Goal: Task Accomplishment & Management: Manage account settings

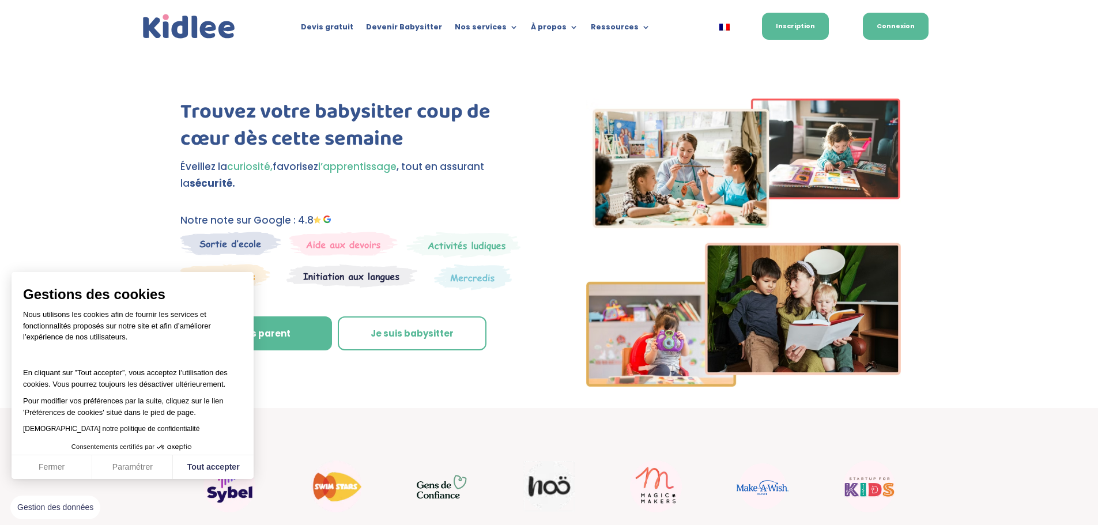
click at [895, 25] on link "Connexion" at bounding box center [896, 26] width 66 height 27
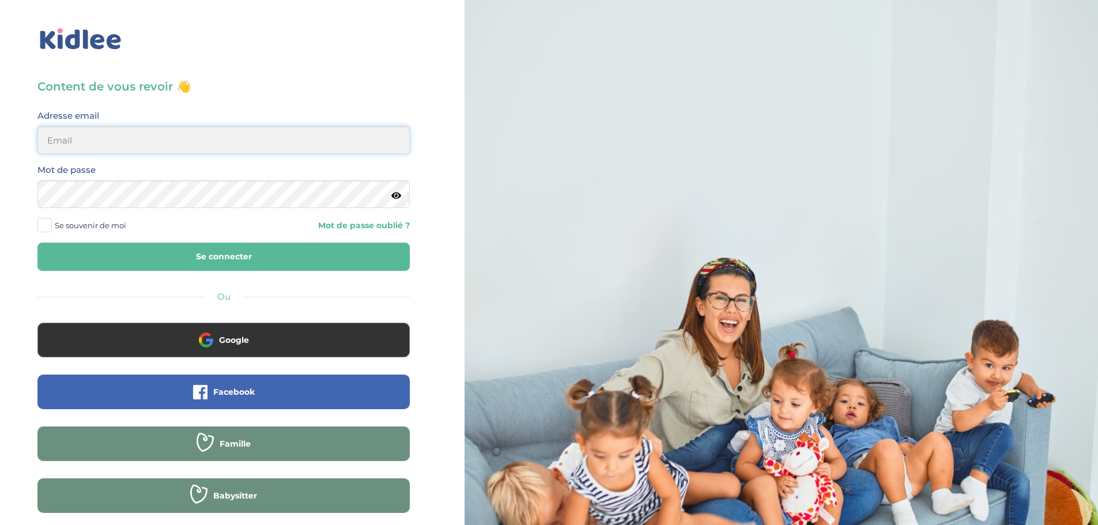
click at [158, 143] on input "email" at bounding box center [223, 140] width 372 height 28
type input "alexbaria@yahoo.com"
click at [180, 256] on button "Se connecter" at bounding box center [223, 257] width 372 height 28
click at [235, 257] on button "Se connecter" at bounding box center [223, 257] width 372 height 28
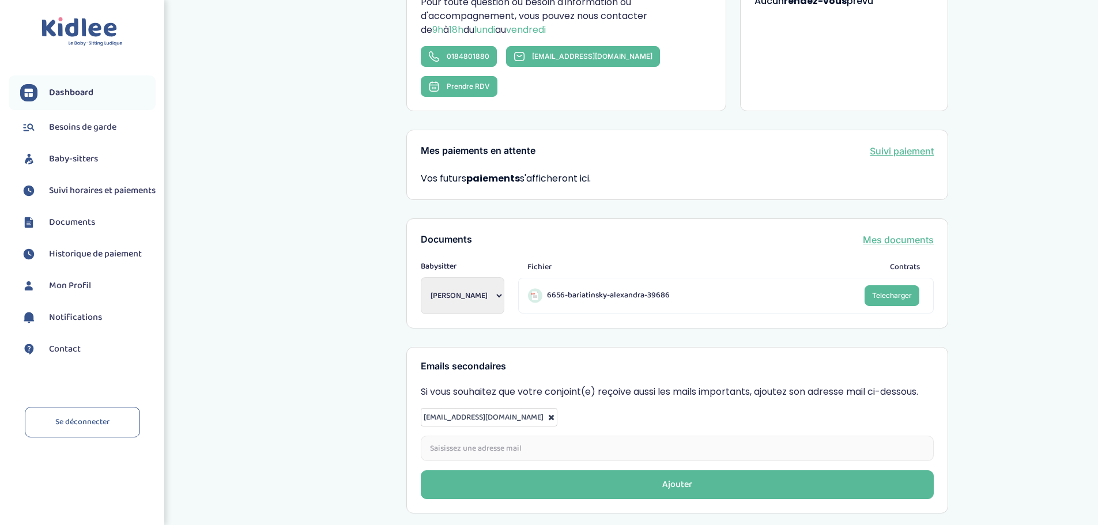
scroll to position [293, 0]
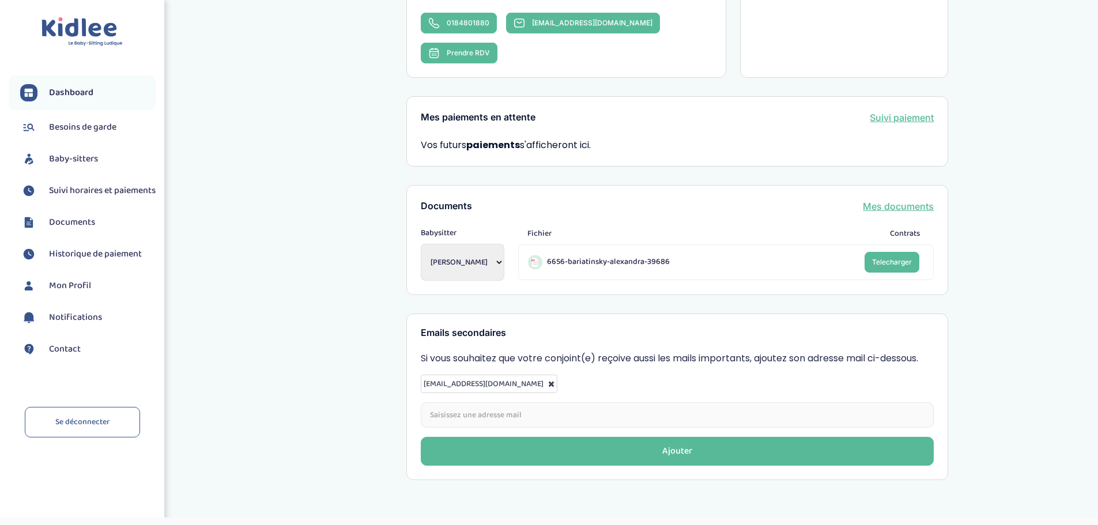
click at [480, 244] on select "Pajot Zoé" at bounding box center [463, 262] width 84 height 37
click at [474, 244] on select "Pajot Zoé" at bounding box center [463, 262] width 84 height 37
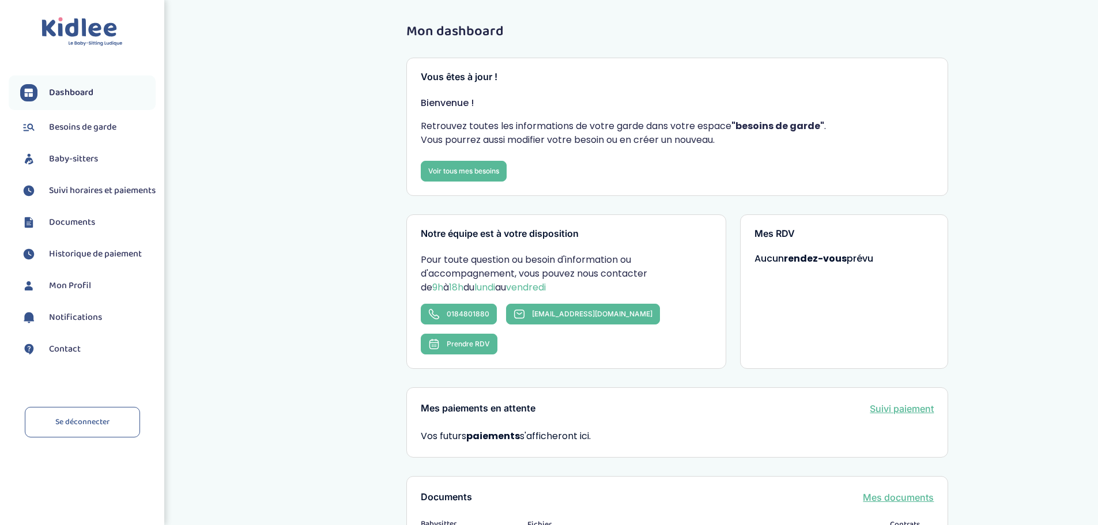
scroll to position [0, 0]
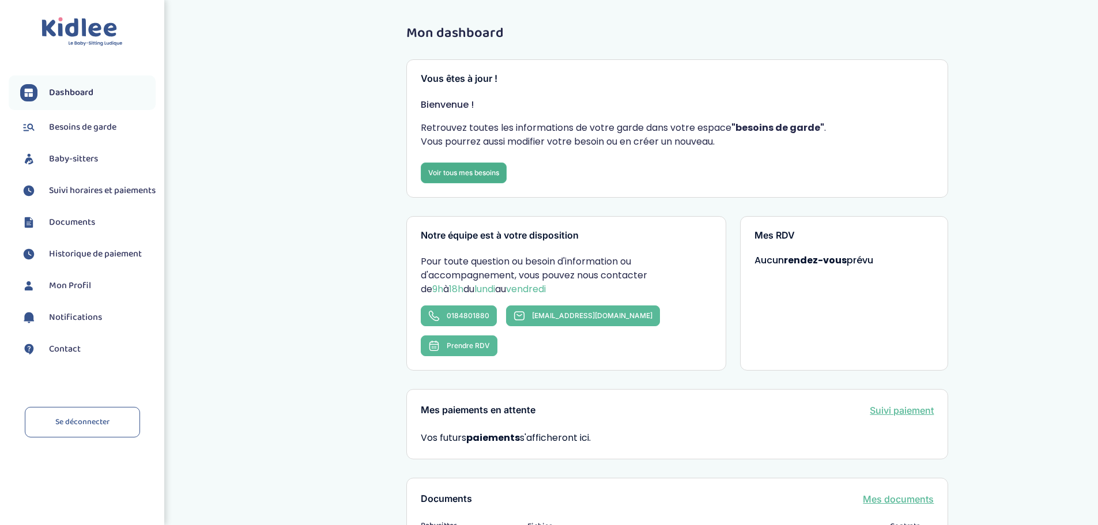
click at [478, 176] on link "Voir tous mes besoins" at bounding box center [464, 173] width 86 height 21
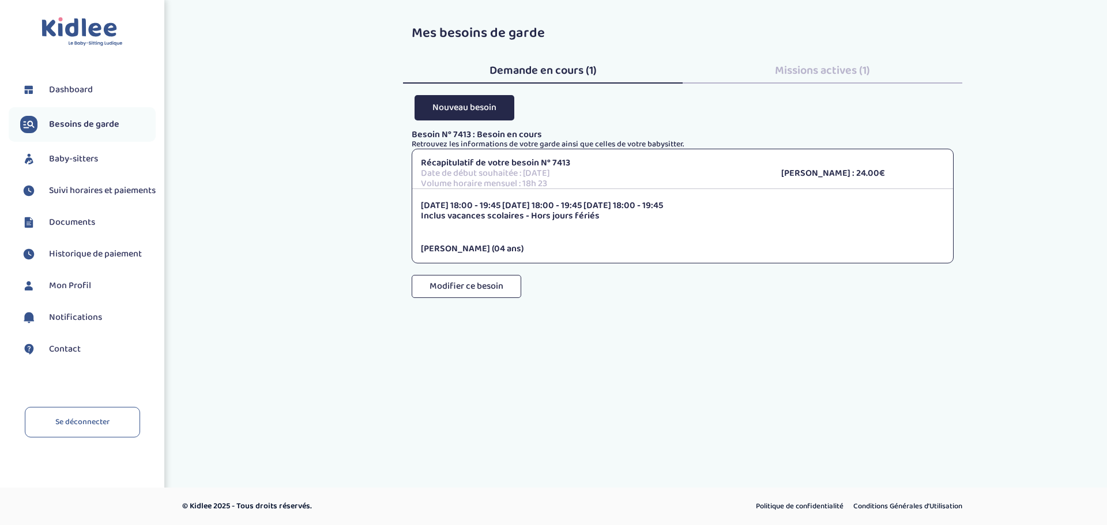
click at [74, 261] on span "Historique de paiement" at bounding box center [95, 254] width 93 height 14
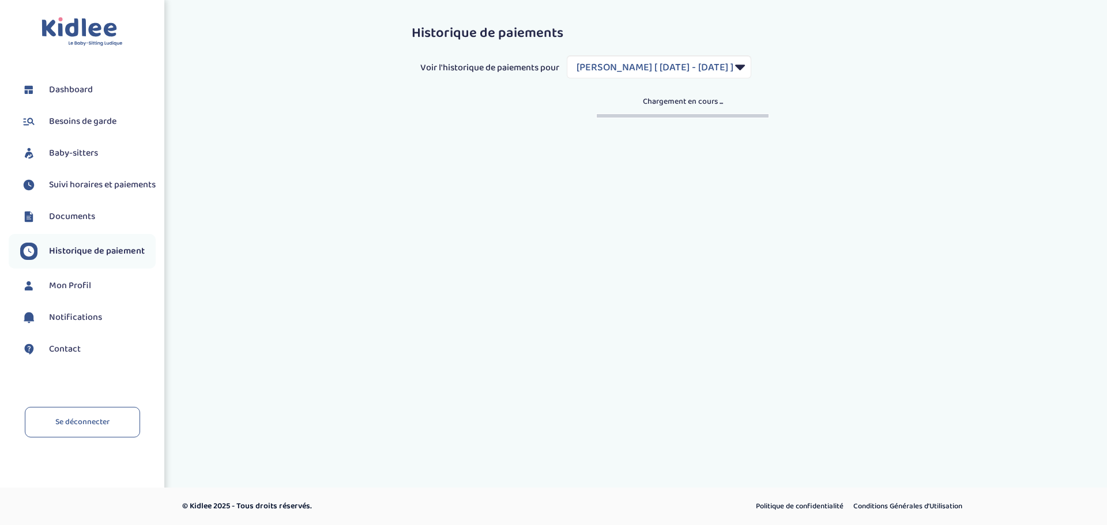
select select "1801"
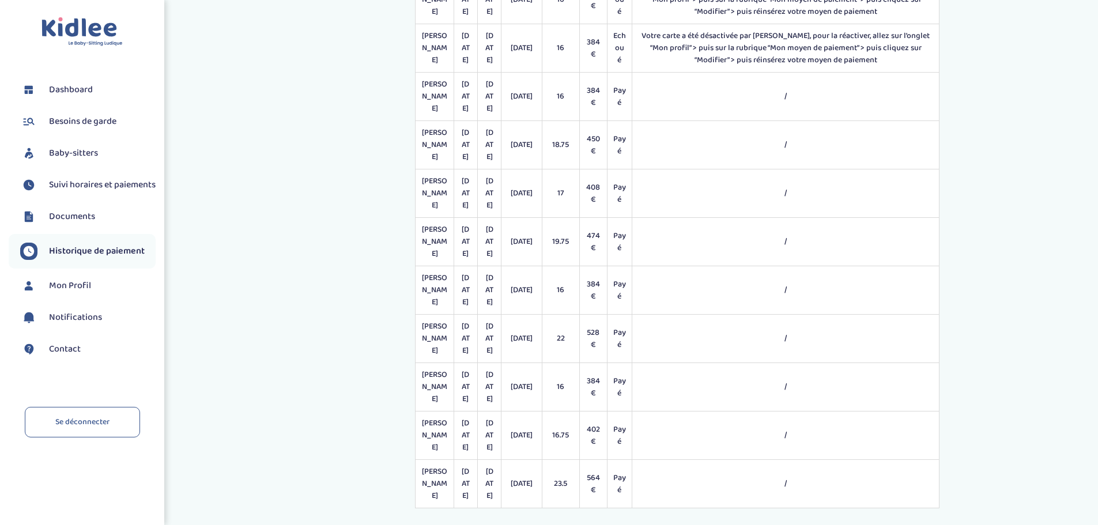
scroll to position [227, 0]
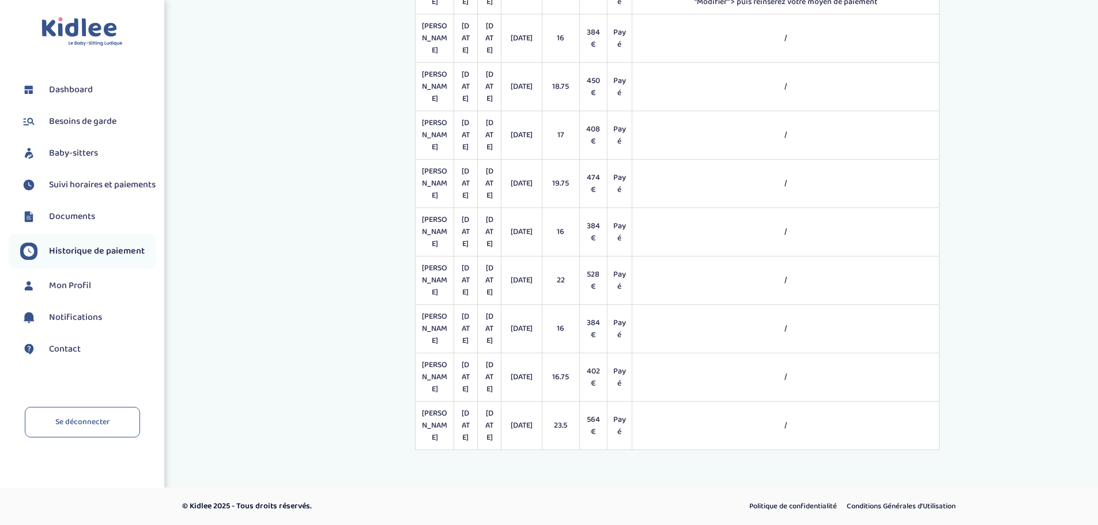
click at [59, 155] on span "Baby-sitters" at bounding box center [73, 153] width 49 height 14
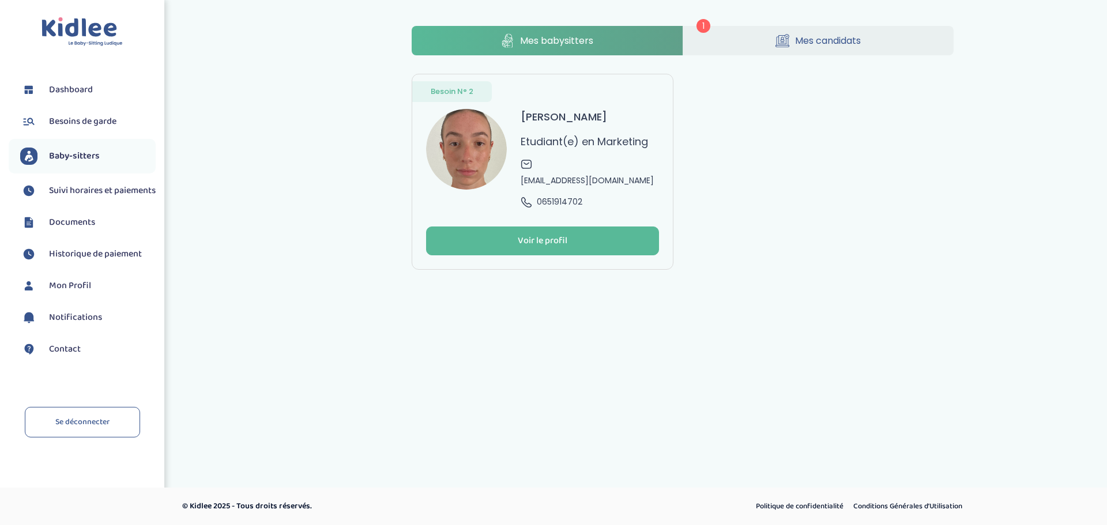
click at [825, 38] on span "Mes candidats" at bounding box center [828, 40] width 66 height 14
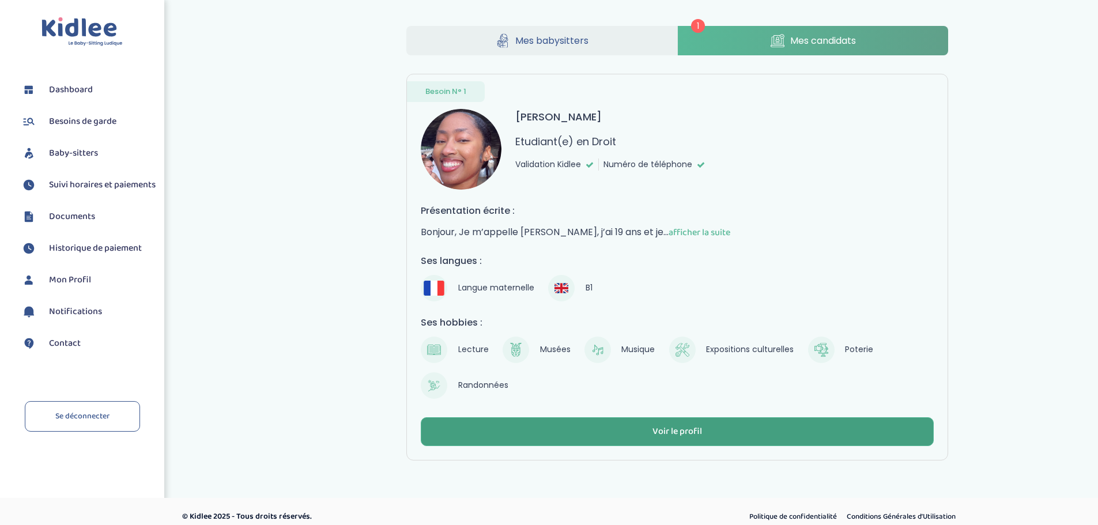
click at [675, 428] on div "Voir le profil" at bounding box center [677, 431] width 50 height 13
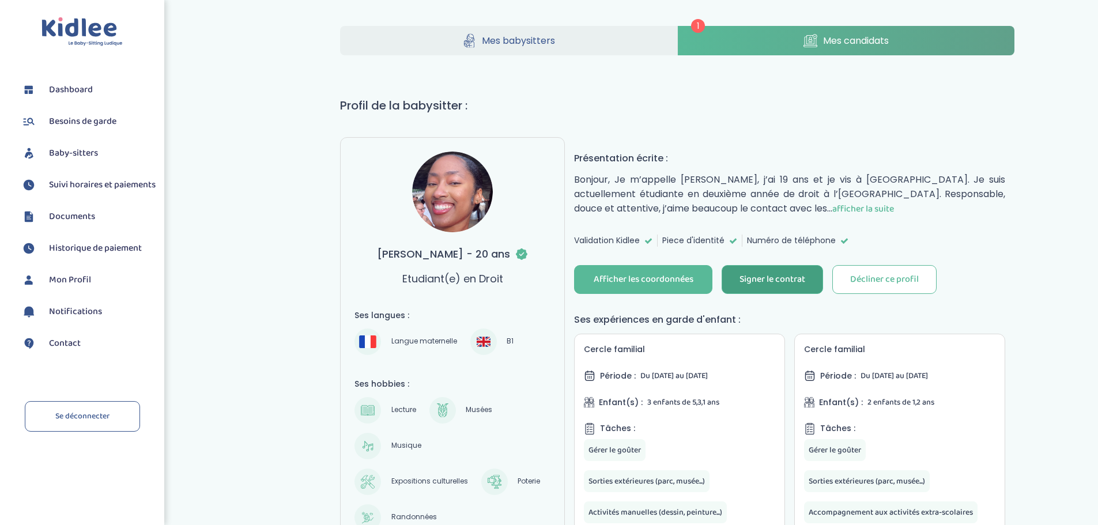
click at [774, 283] on div "Signer le contrat" at bounding box center [773, 279] width 66 height 13
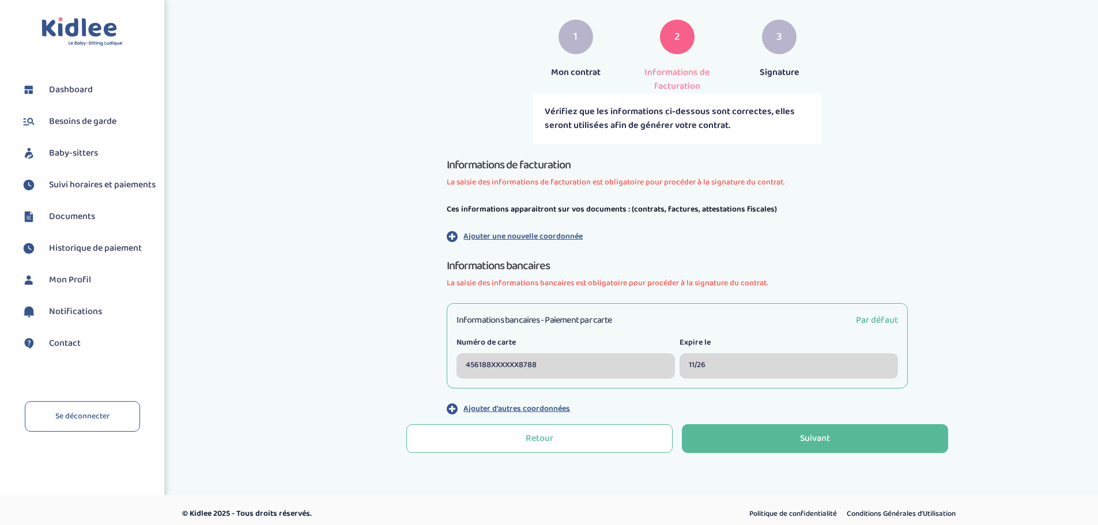
scroll to position [208, 0]
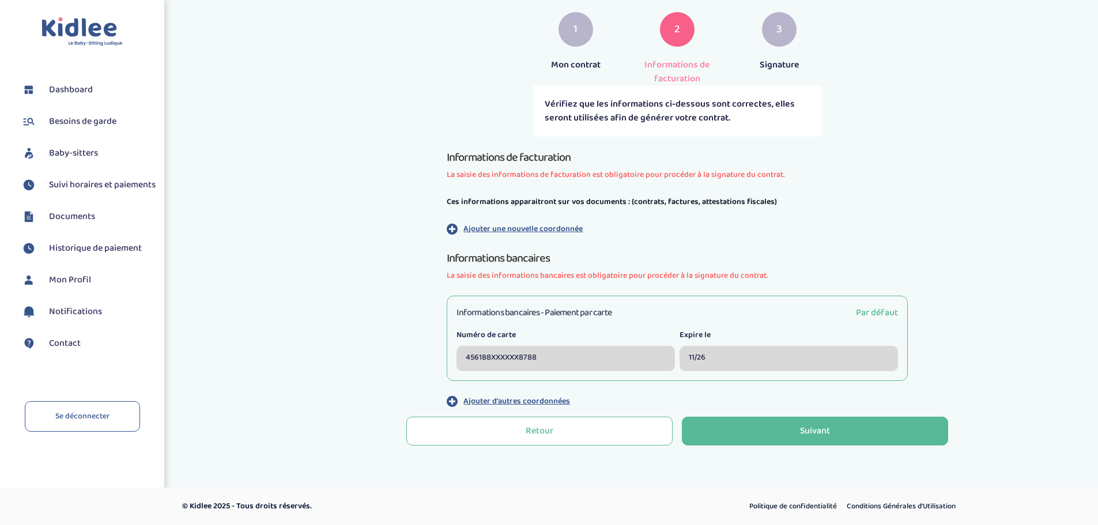
click at [596, 363] on div "456188XXXXXX8788" at bounding box center [566, 358] width 218 height 25
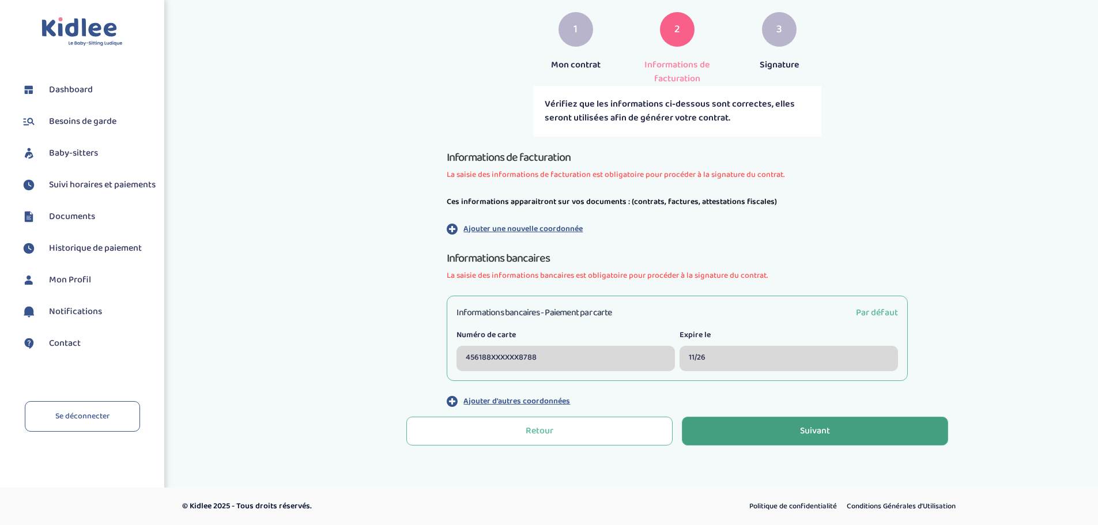
click at [842, 428] on button "Suivant" at bounding box center [815, 431] width 266 height 29
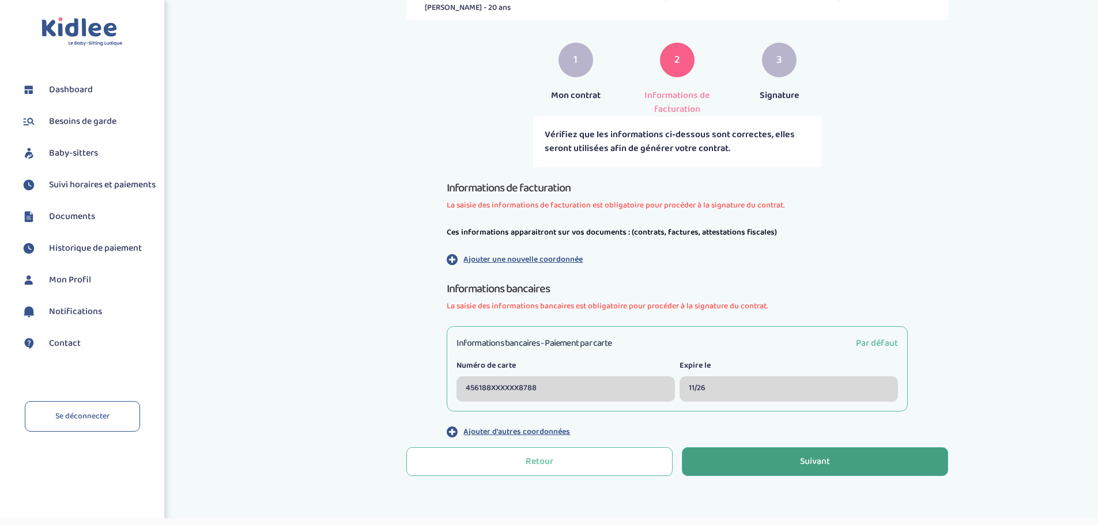
scroll to position [208, 0]
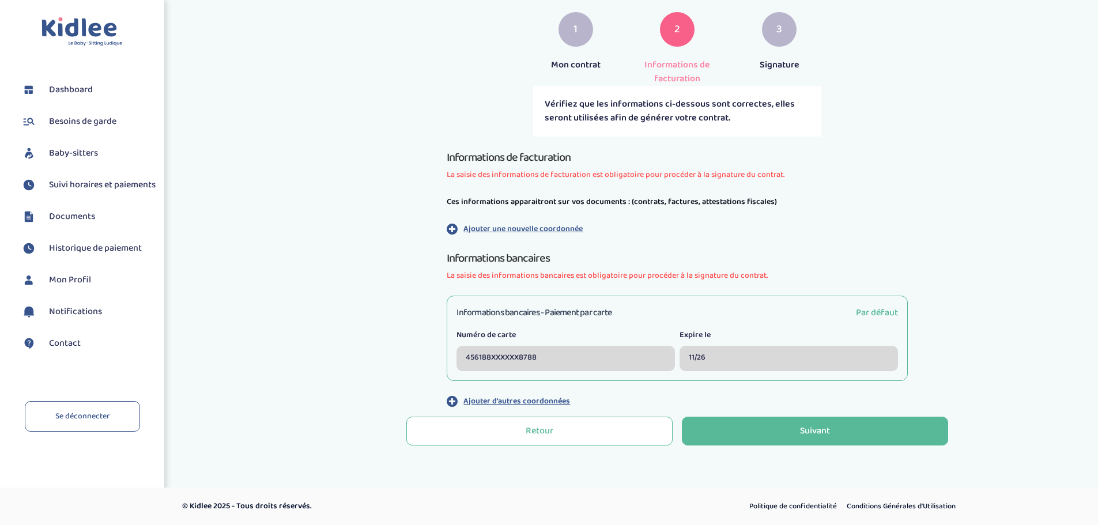
click at [533, 363] on div "456188XXXXXX8788" at bounding box center [566, 358] width 218 height 25
click at [726, 363] on div "11/26" at bounding box center [789, 358] width 218 height 25
click at [772, 448] on div "Retour Suivant" at bounding box center [677, 431] width 542 height 38
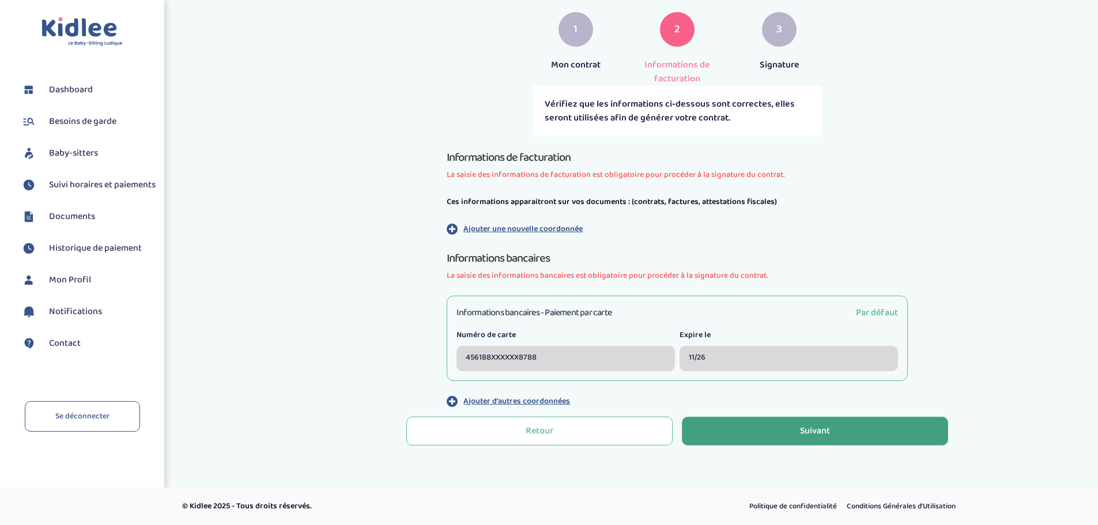
click at [776, 433] on button "Suivant" at bounding box center [815, 431] width 266 height 29
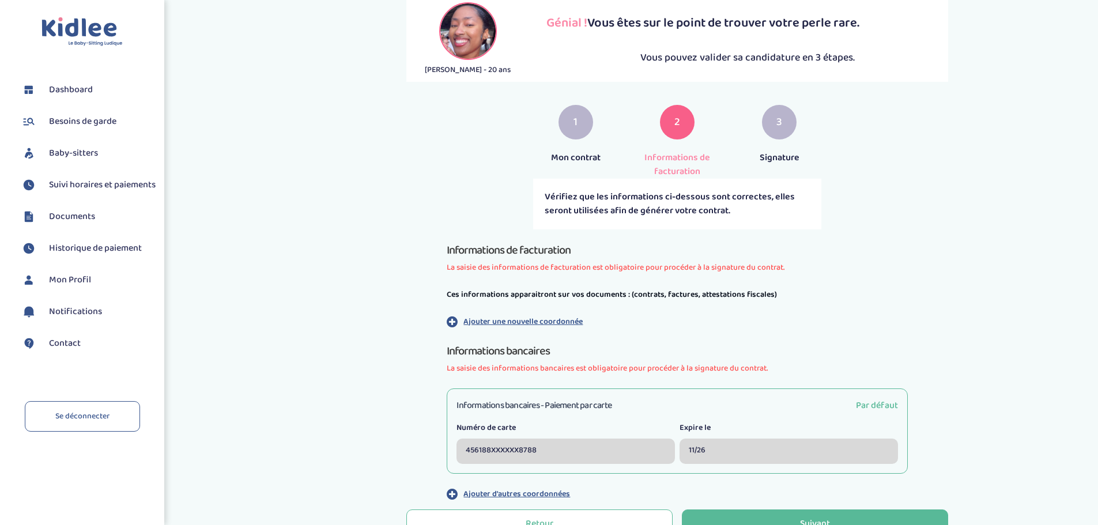
scroll to position [173, 0]
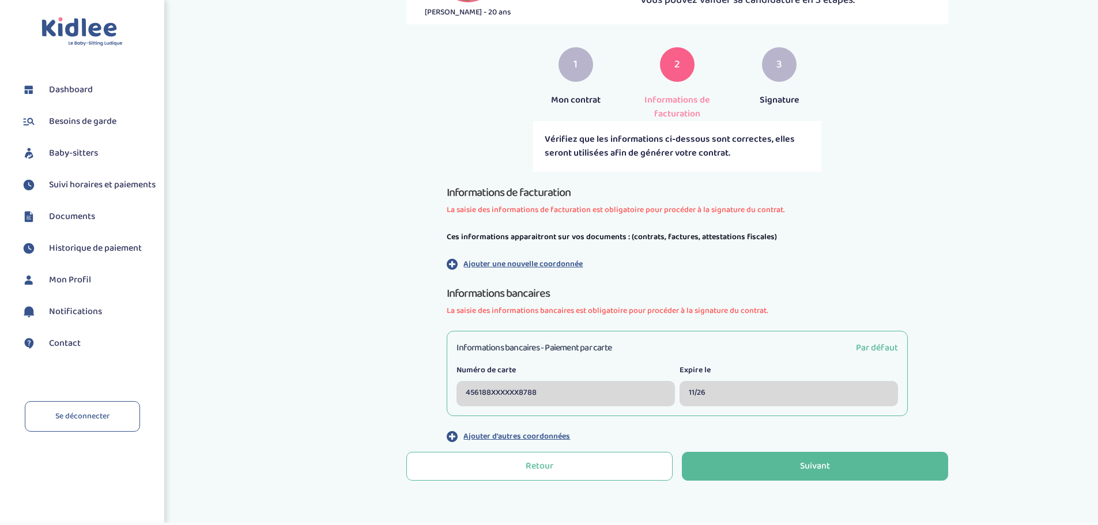
click at [500, 266] on p "Ajouter une nouvelle coordonnée" at bounding box center [522, 264] width 119 height 12
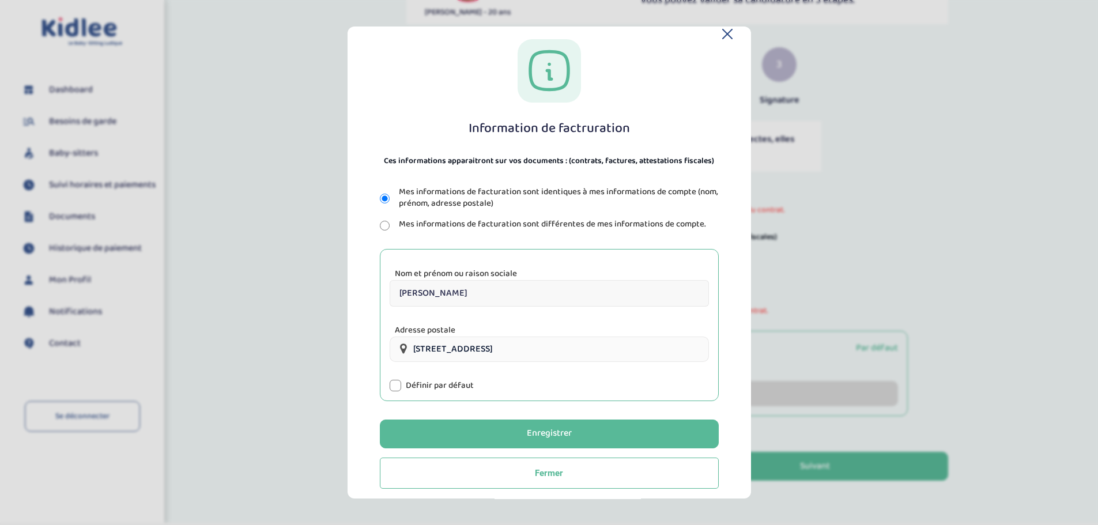
scroll to position [24, 0]
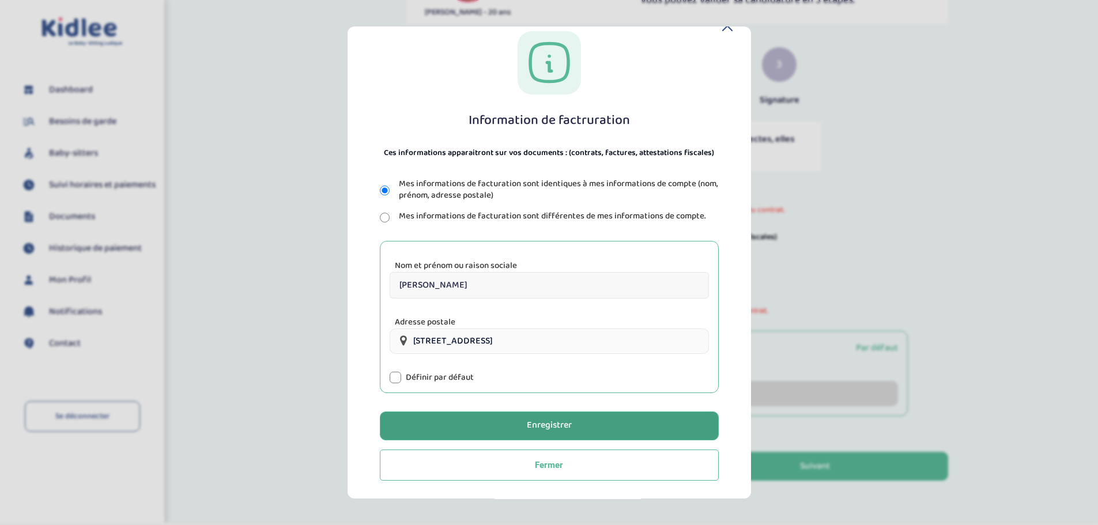
click at [582, 426] on button "Enregistrer" at bounding box center [549, 426] width 339 height 29
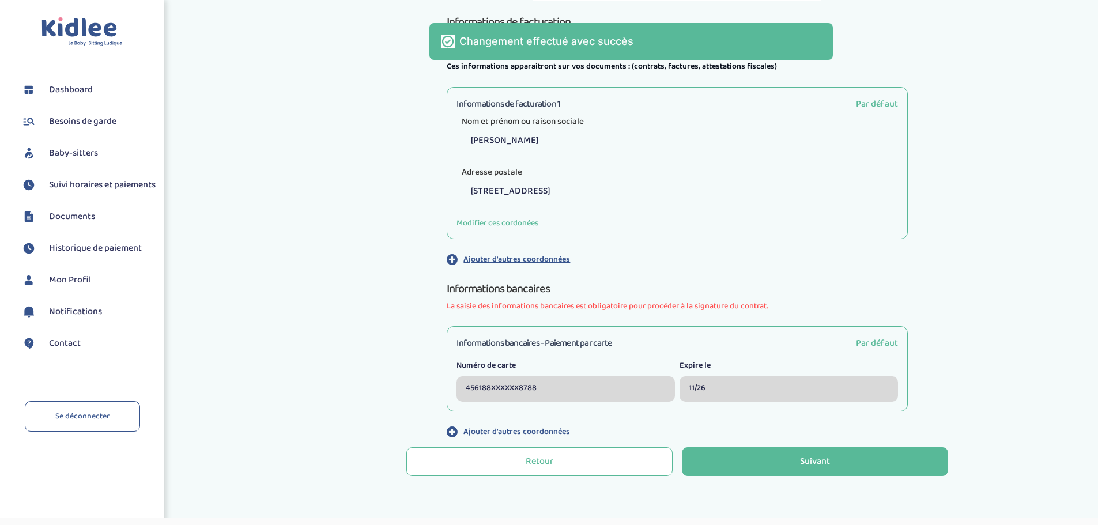
scroll to position [374, 0]
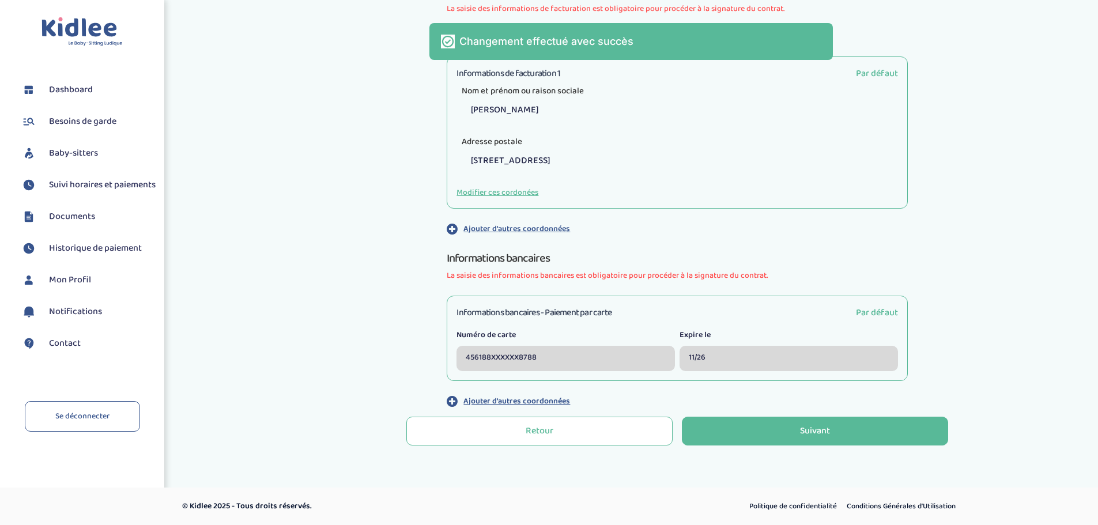
click at [502, 403] on p "Ajouter d'autres coordonnées" at bounding box center [516, 401] width 107 height 12
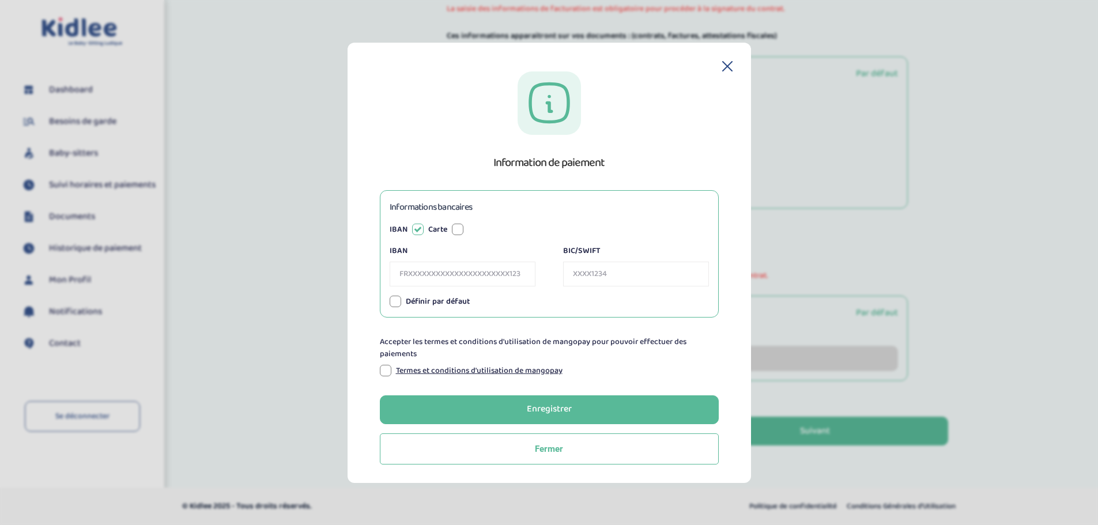
click at [420, 273] on input "IBAN" at bounding box center [463, 274] width 146 height 25
click at [454, 231] on div at bounding box center [458, 230] width 12 height 12
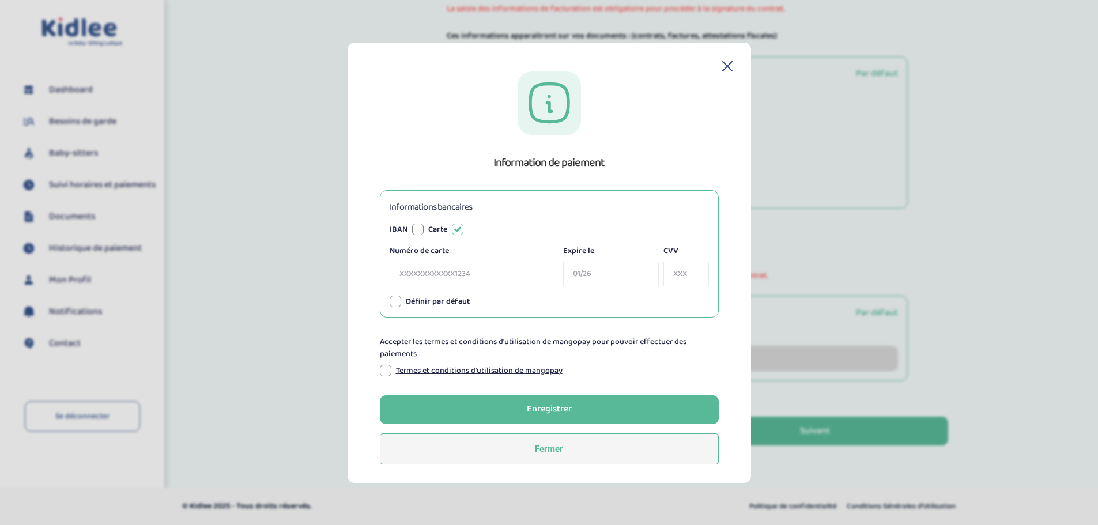
click at [518, 451] on button "Fermer" at bounding box center [549, 448] width 339 height 31
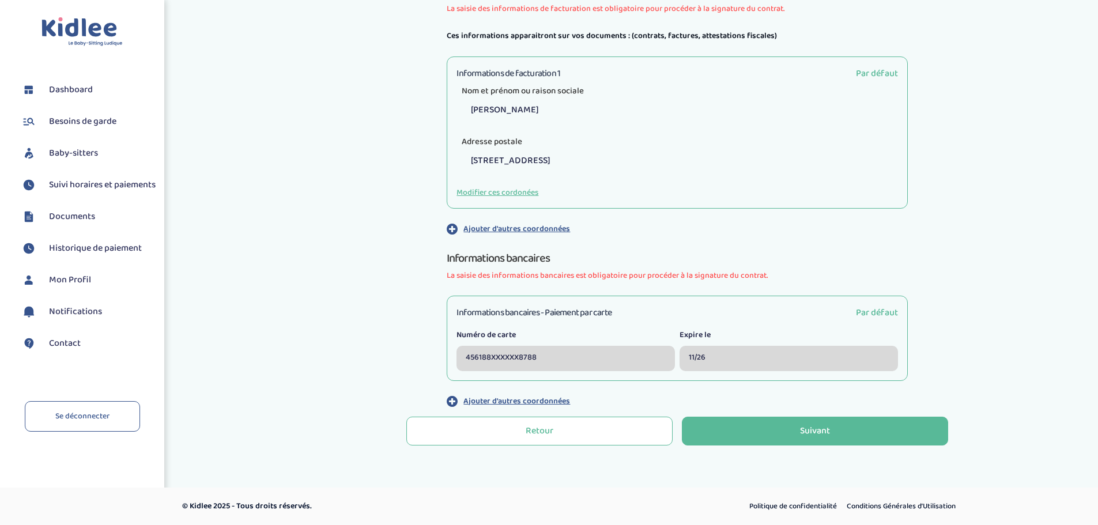
drag, startPoint x: 910, startPoint y: 338, endPoint x: 874, endPoint y: 314, distance: 43.6
click at [874, 316] on span "Par défaut" at bounding box center [877, 312] width 42 height 14
click at [872, 310] on span "Par défaut" at bounding box center [877, 312] width 42 height 14
click at [500, 398] on p "Ajouter d'autres coordonnées" at bounding box center [516, 401] width 107 height 12
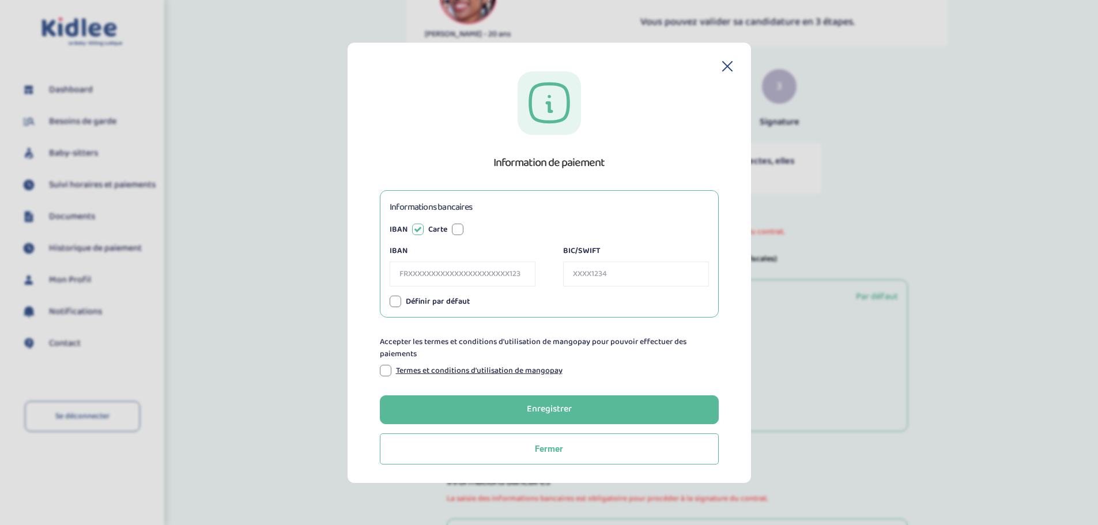
scroll to position [144, 0]
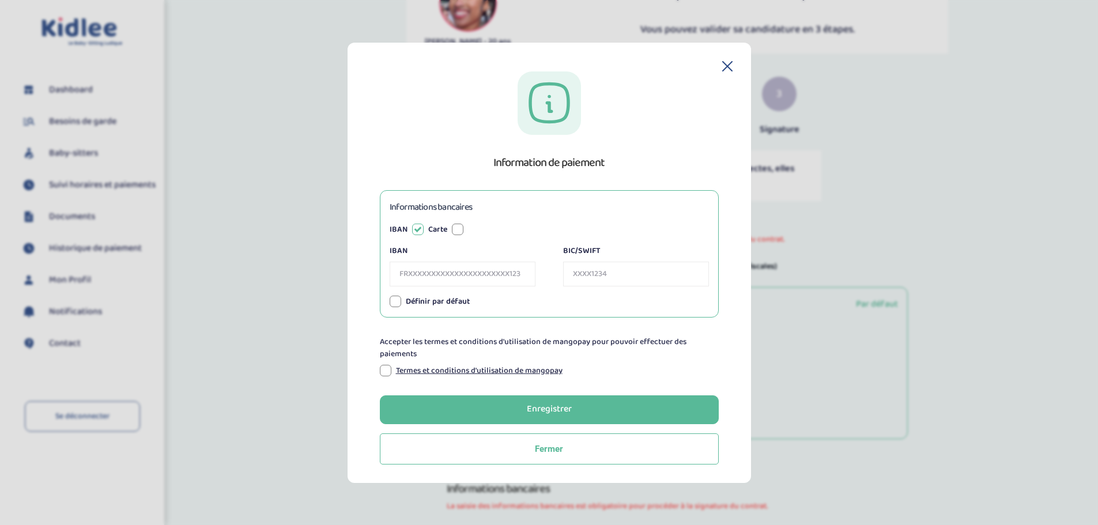
click at [730, 73] on div "Information de paiement Informations bancaires IBAN Carte IBAN BIC/SWIFT Numéro…" at bounding box center [549, 267] width 367 height 393
click at [725, 65] on icon at bounding box center [727, 66] width 10 height 10
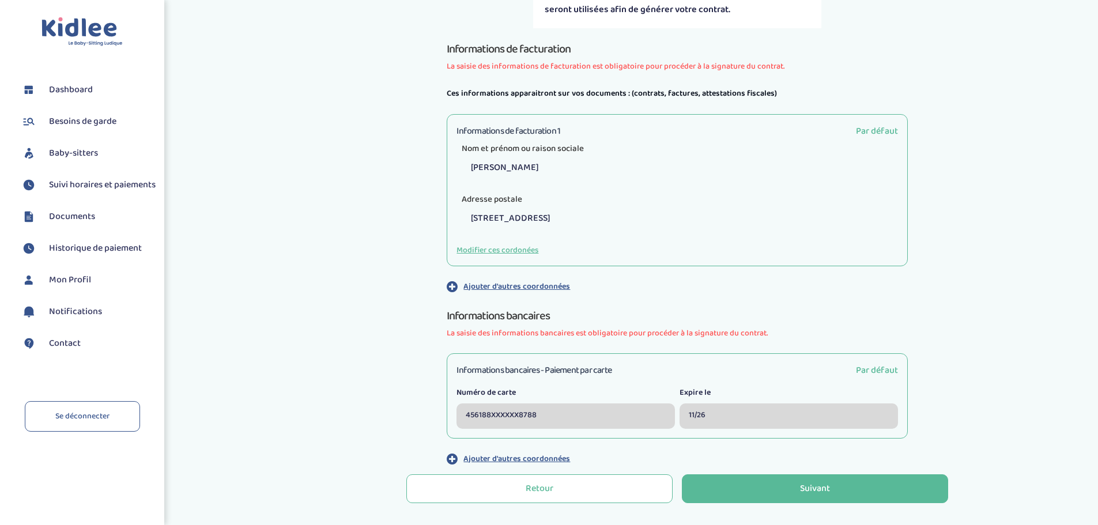
scroll to position [374, 0]
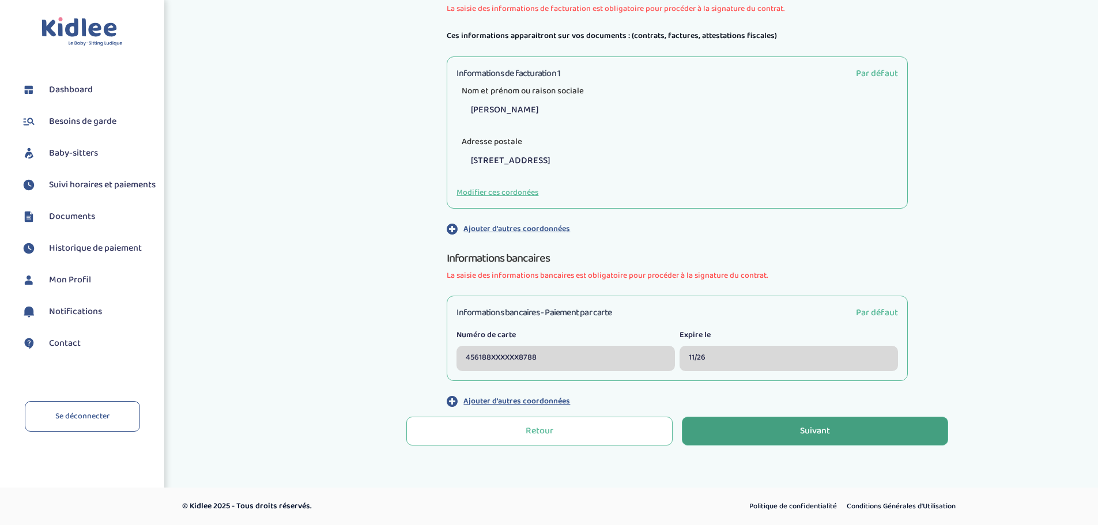
click at [780, 427] on button "Suivant" at bounding box center [815, 431] width 266 height 29
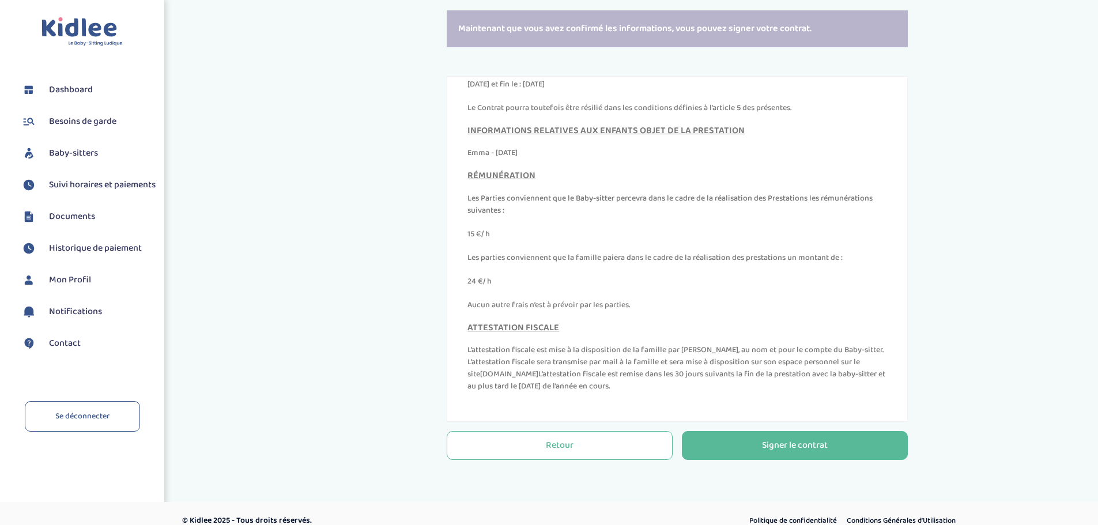
scroll to position [271, 0]
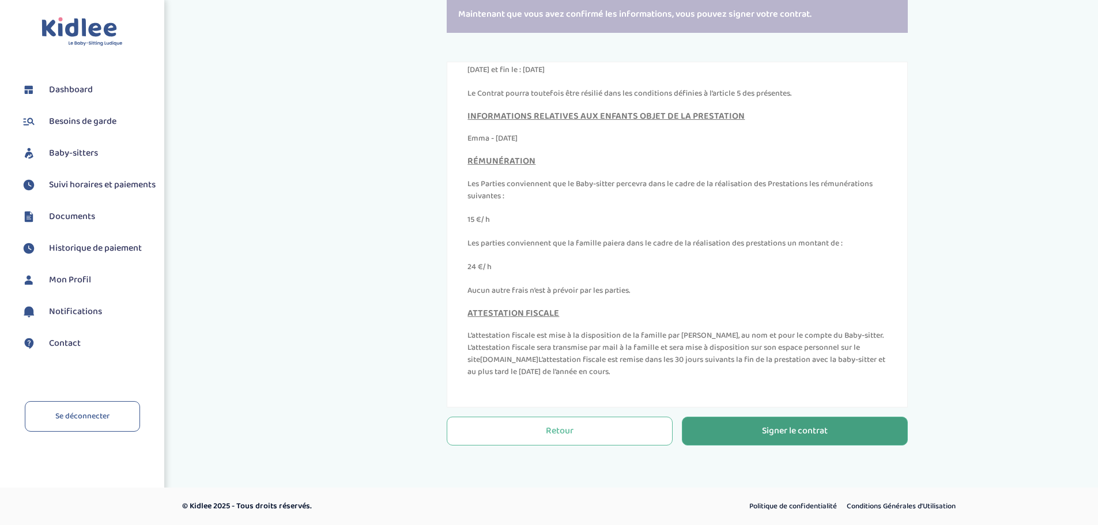
click at [799, 438] on button "Signer le contrat" at bounding box center [795, 431] width 226 height 29
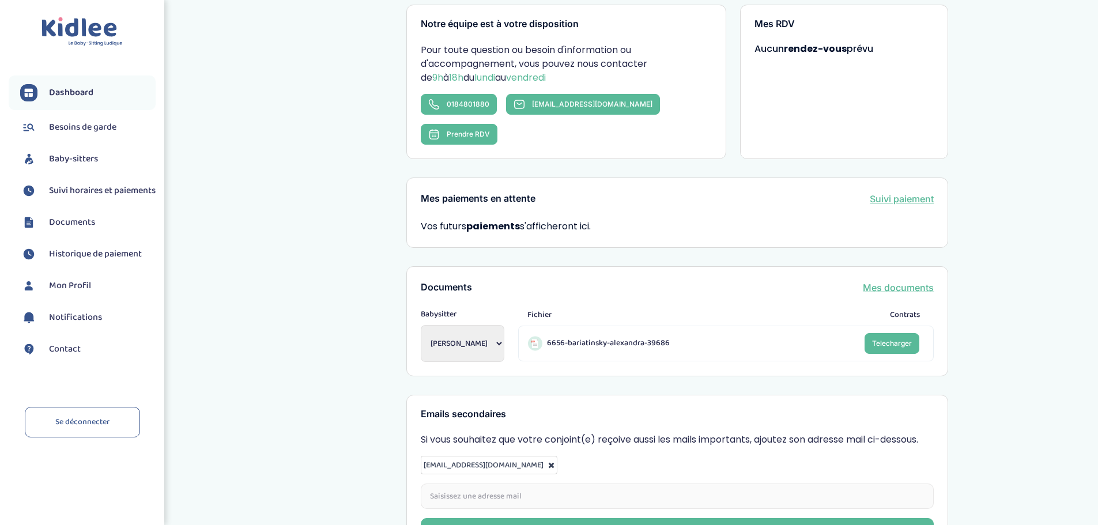
scroll to position [231, 0]
